Goal: Information Seeking & Learning: Find specific fact

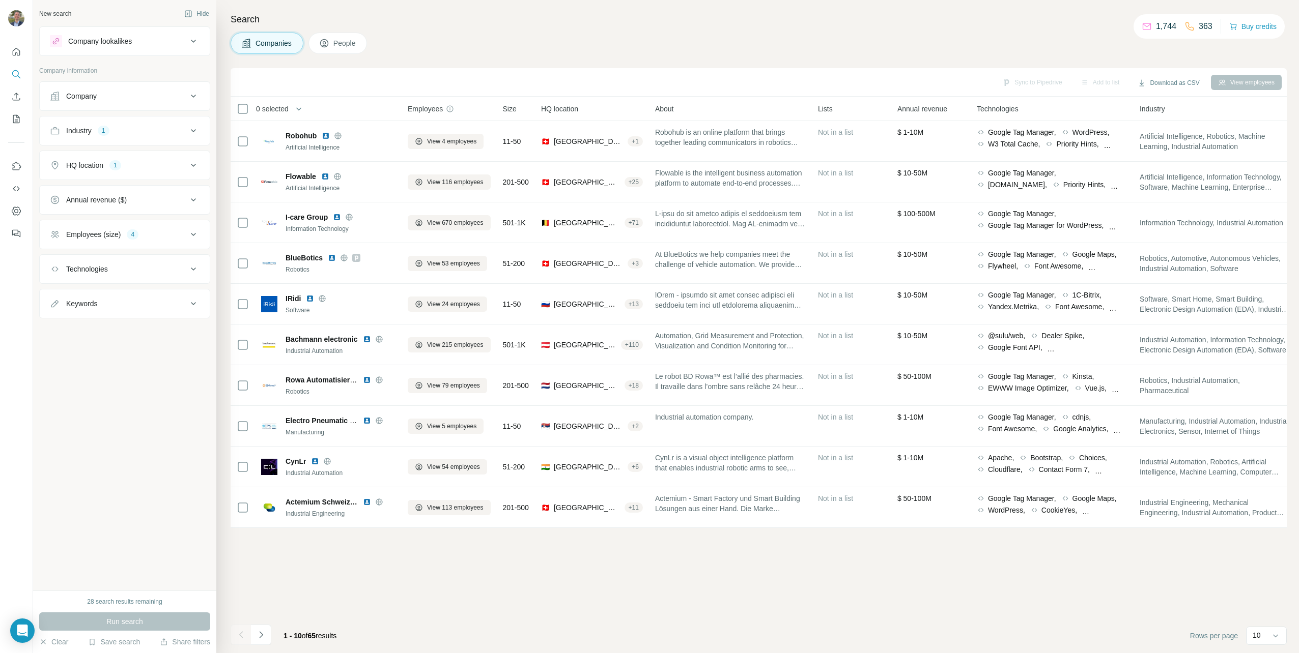
click at [152, 89] on button "Company" at bounding box center [125, 96] width 170 height 24
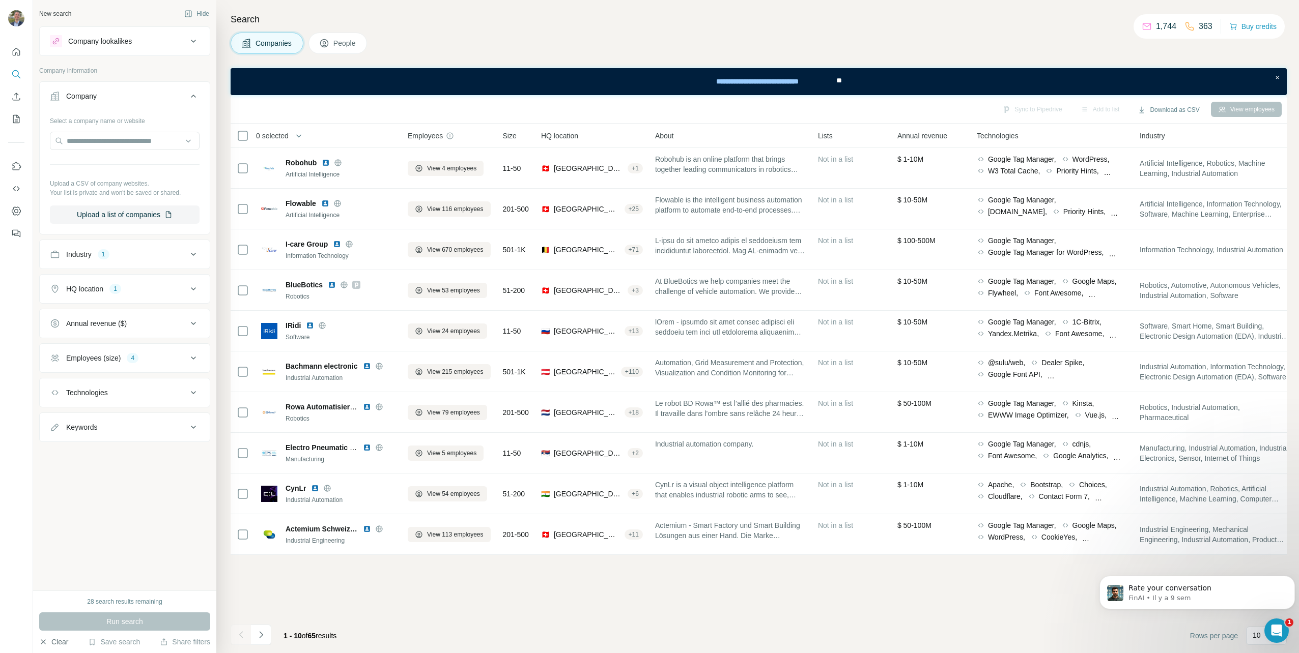
click at [54, 643] on button "Clear" at bounding box center [53, 642] width 29 height 10
click at [109, 142] on input "text" at bounding box center [125, 141] width 150 height 18
type input "**********"
click at [90, 166] on p "Biospectal" at bounding box center [103, 164] width 49 height 10
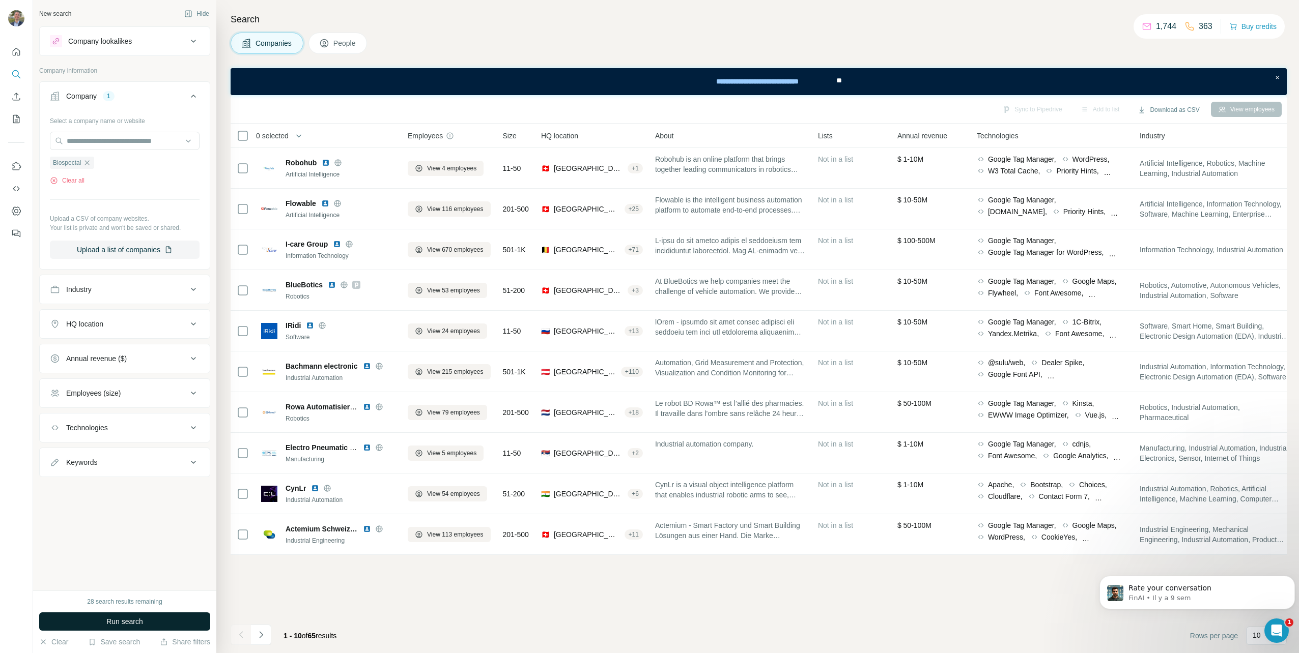
click at [130, 624] on span "Run search" at bounding box center [124, 622] width 37 height 10
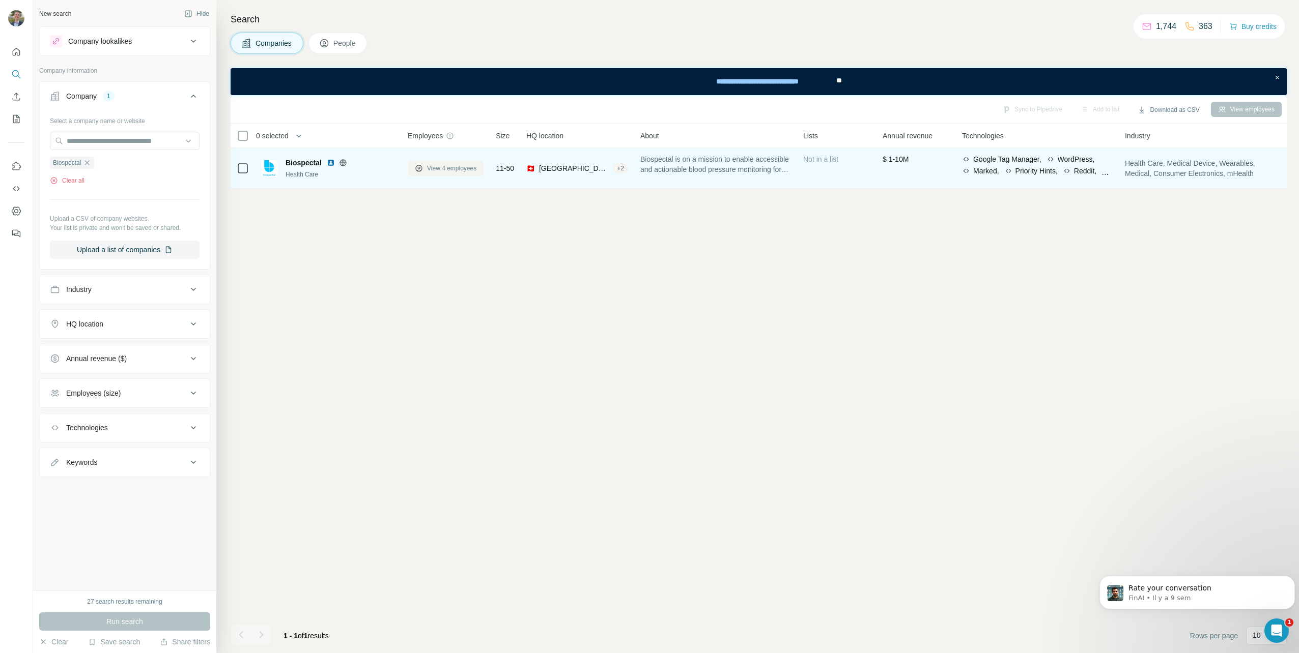
click at [456, 170] on span "View 4 employees" at bounding box center [451, 168] width 49 height 9
